Goal: Task Accomplishment & Management: Manage account settings

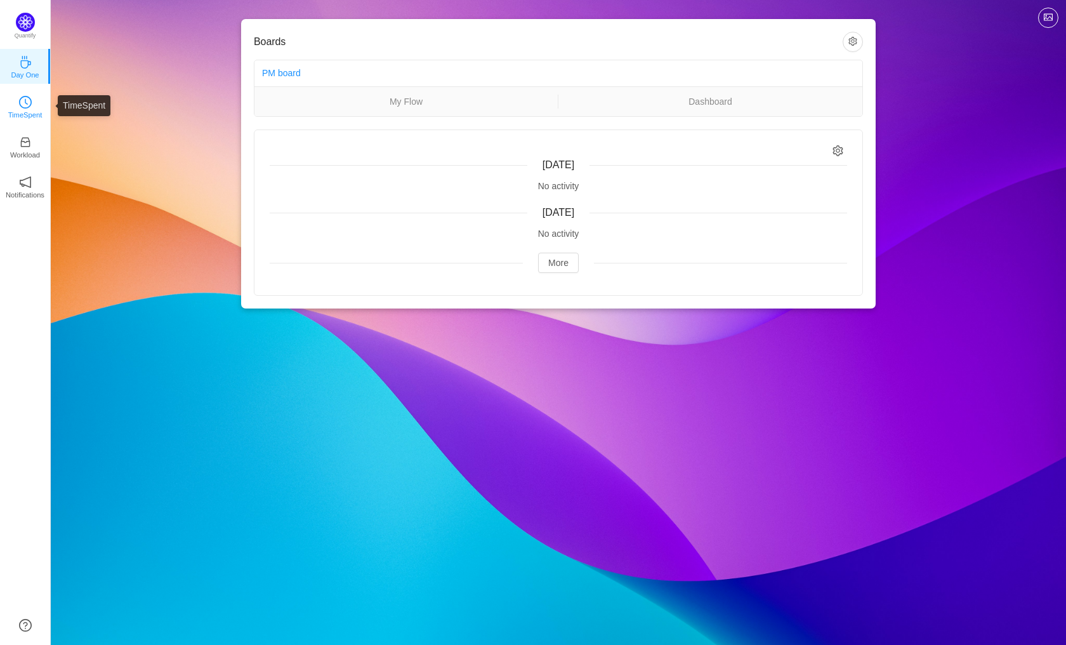
click at [23, 104] on icon "icon: clock-circle" at bounding box center [25, 102] width 13 height 13
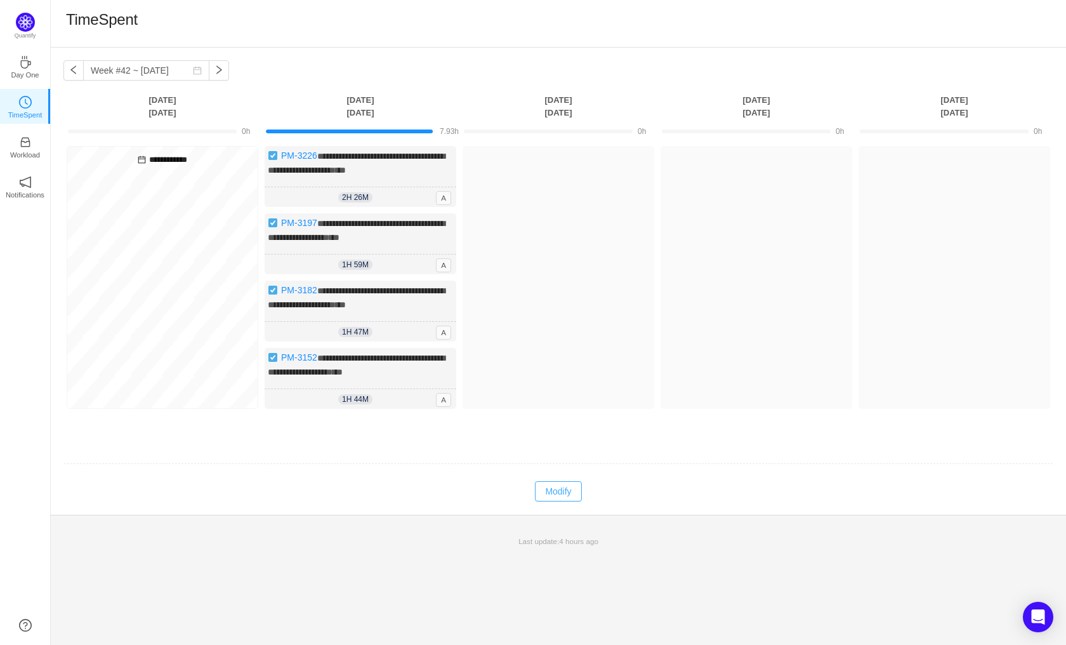
click at [561, 501] on button "Modify" at bounding box center [558, 491] width 46 height 20
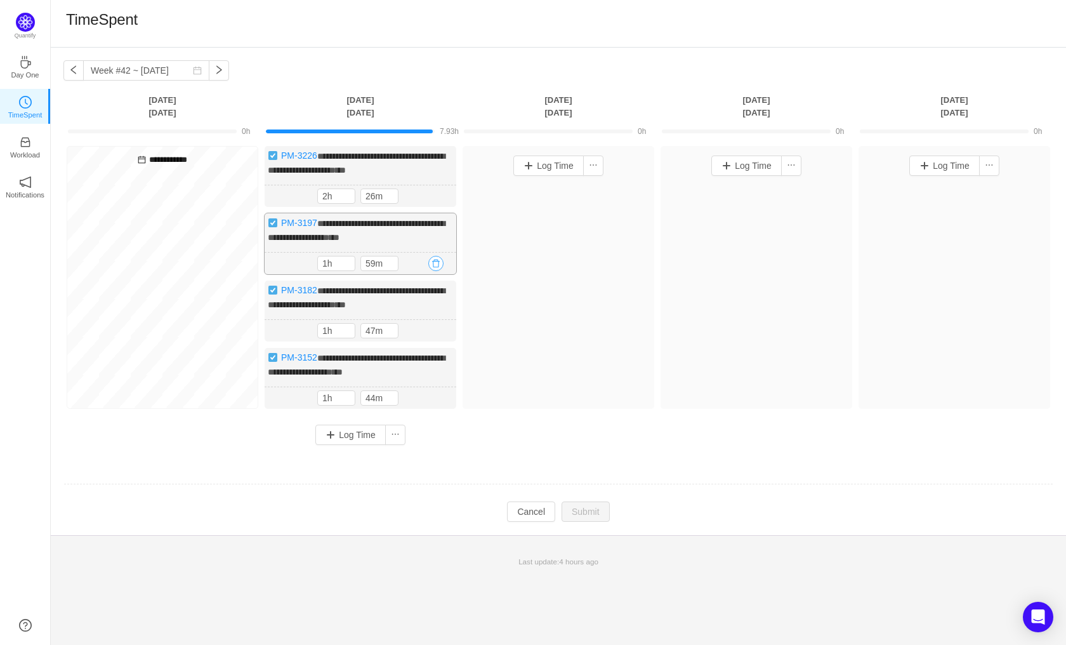
click at [438, 271] on button "button" at bounding box center [435, 263] width 15 height 15
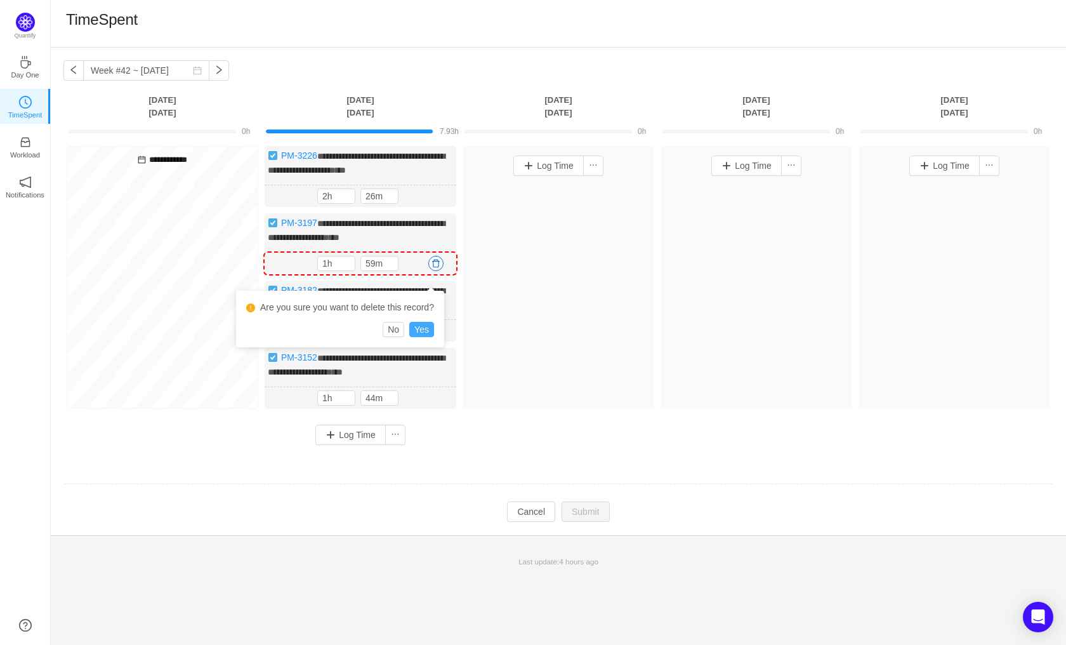
click at [428, 330] on button "Yes" at bounding box center [421, 329] width 25 height 15
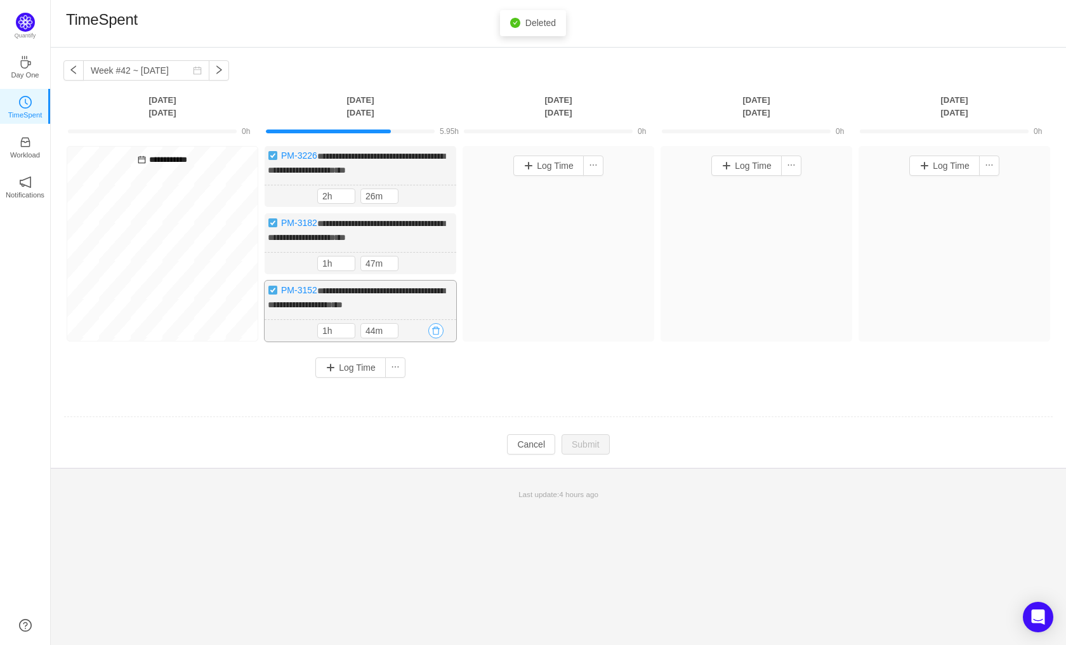
click at [438, 338] on button "button" at bounding box center [435, 330] width 15 height 15
click at [422, 406] on button "Yes" at bounding box center [421, 408] width 25 height 15
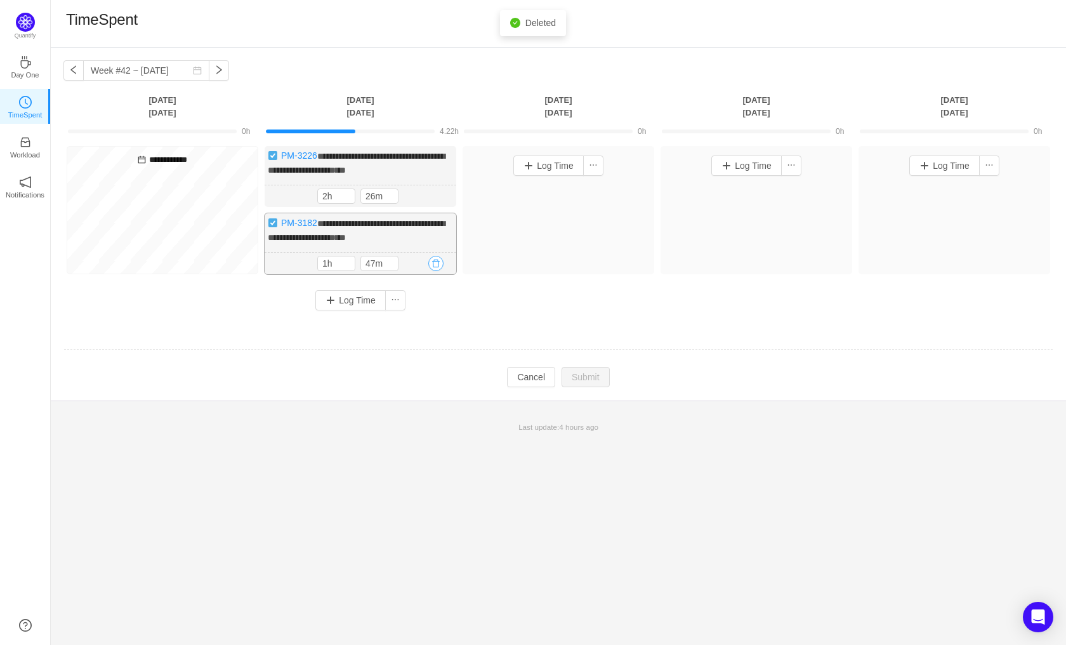
click at [437, 271] on button "button" at bounding box center [435, 263] width 15 height 15
click at [426, 332] on button "Yes" at bounding box center [421, 329] width 25 height 15
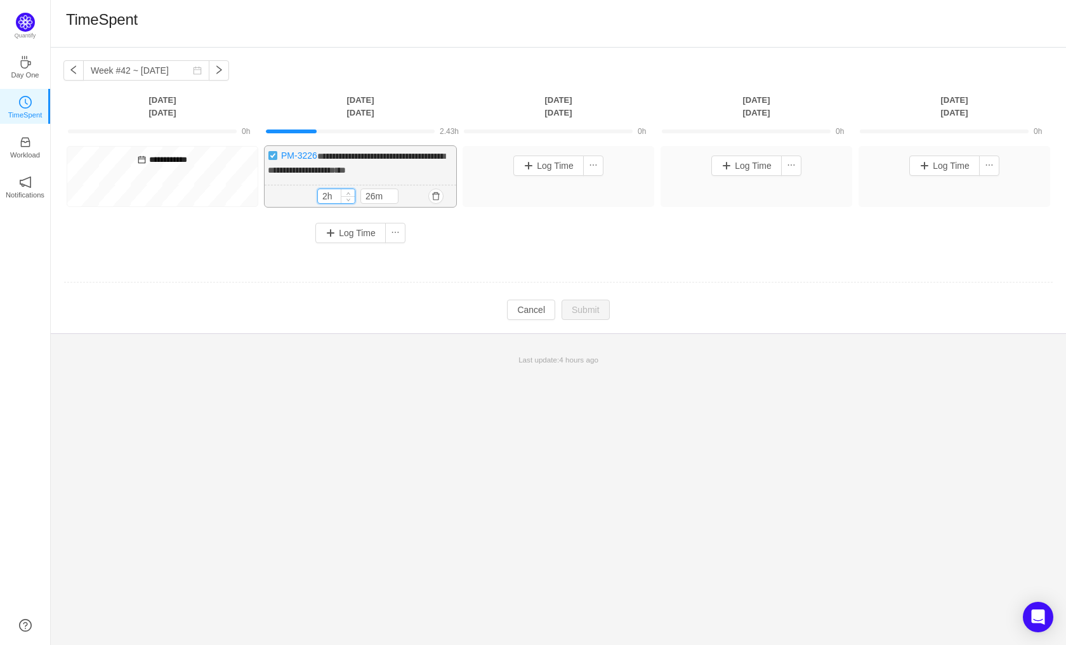
click at [330, 203] on input "2h" at bounding box center [336, 196] width 37 height 14
drag, startPoint x: 330, startPoint y: 206, endPoint x: 203, endPoint y: 205, distance: 127.0
click at [203, 205] on div "**********" at bounding box center [558, 199] width 990 height 107
type input "8h"
click at [382, 204] on input "26m" at bounding box center [379, 197] width 37 height 14
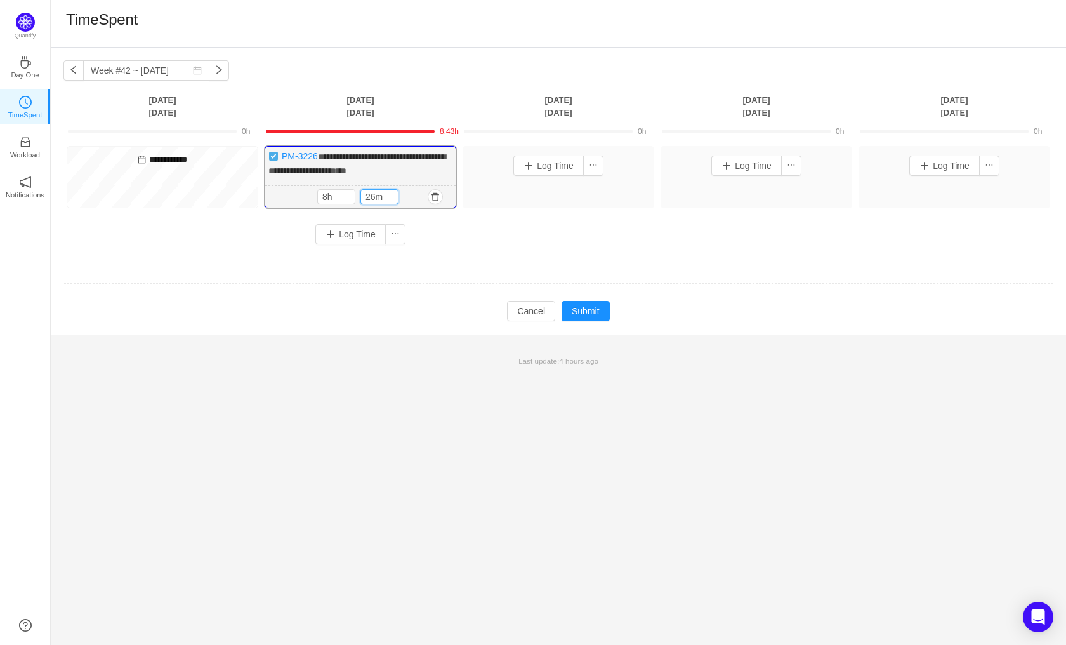
drag, startPoint x: 382, startPoint y: 207, endPoint x: 279, endPoint y: 197, distance: 103.9
click at [279, 197] on div "8h 26m 8h 26m" at bounding box center [360, 197] width 190 height 22
type input "0m"
click at [286, 268] on td "**********" at bounding box center [558, 205] width 990 height 126
click at [524, 232] on div "**********" at bounding box center [558, 200] width 990 height 108
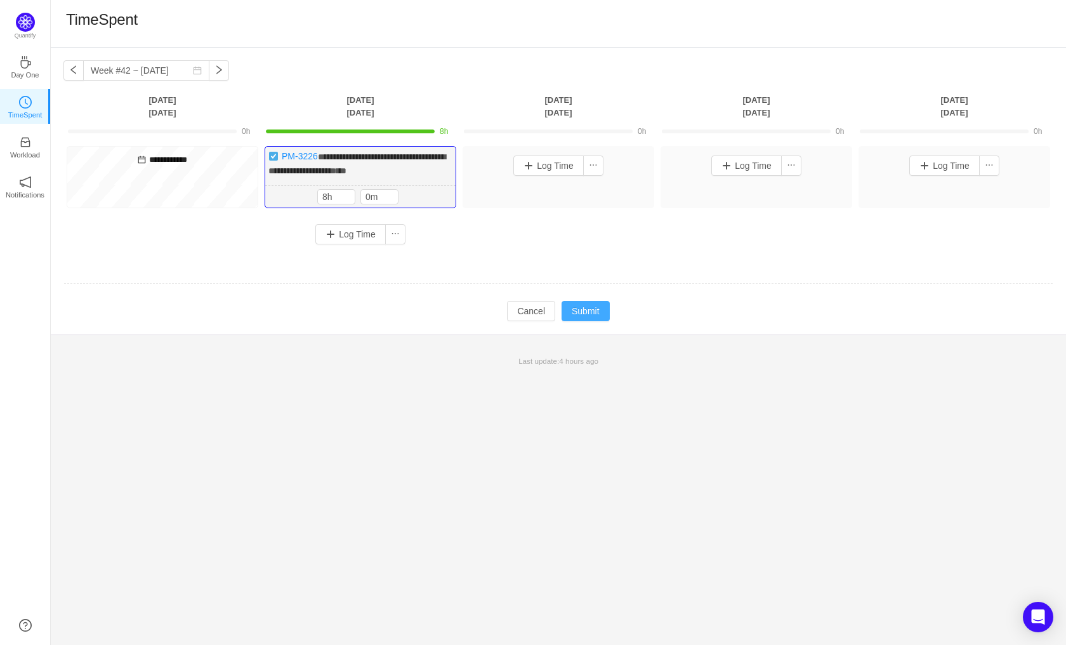
click at [571, 321] on button "Submit" at bounding box center [586, 311] width 48 height 20
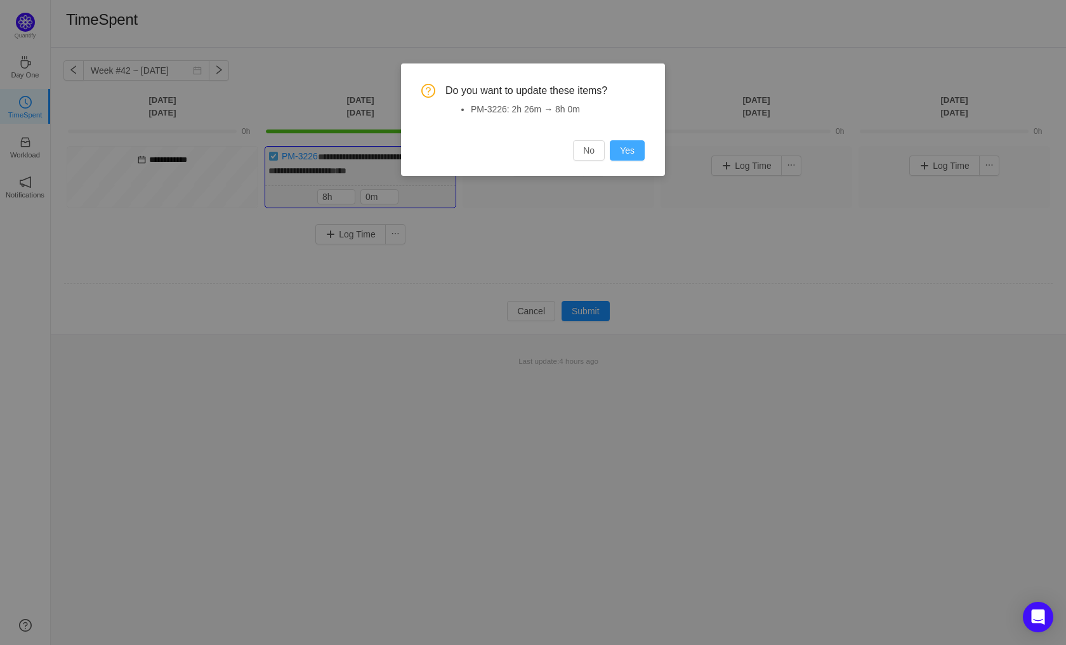
click at [628, 156] on button "Yes" at bounding box center [627, 150] width 35 height 20
